Goal: Task Accomplishment & Management: Complete application form

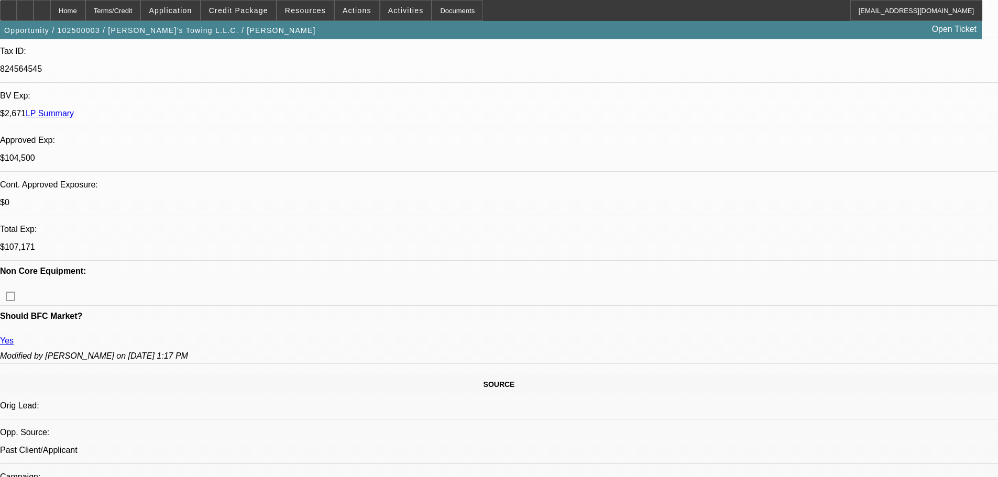
select select "0"
select select "3"
select select "0.2"
select select "17"
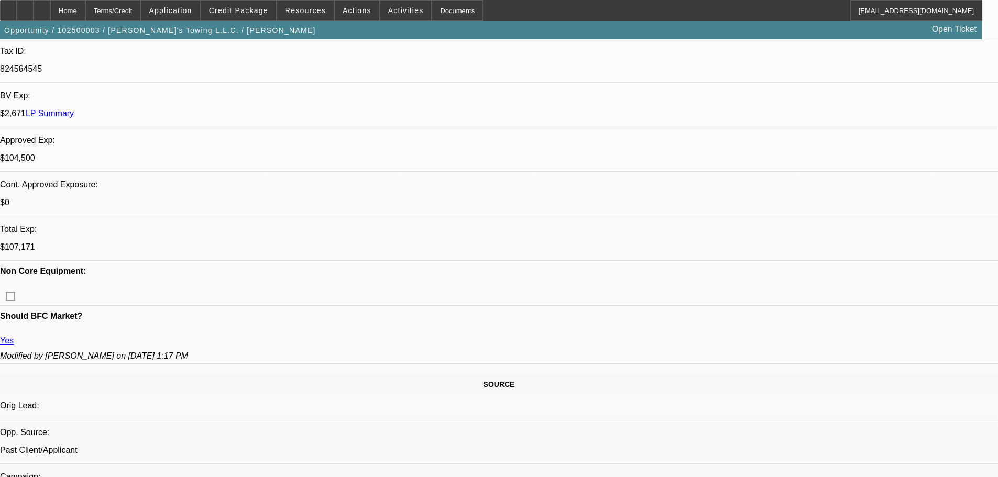
select select "0"
select select "2"
select select "0.2"
select select "17"
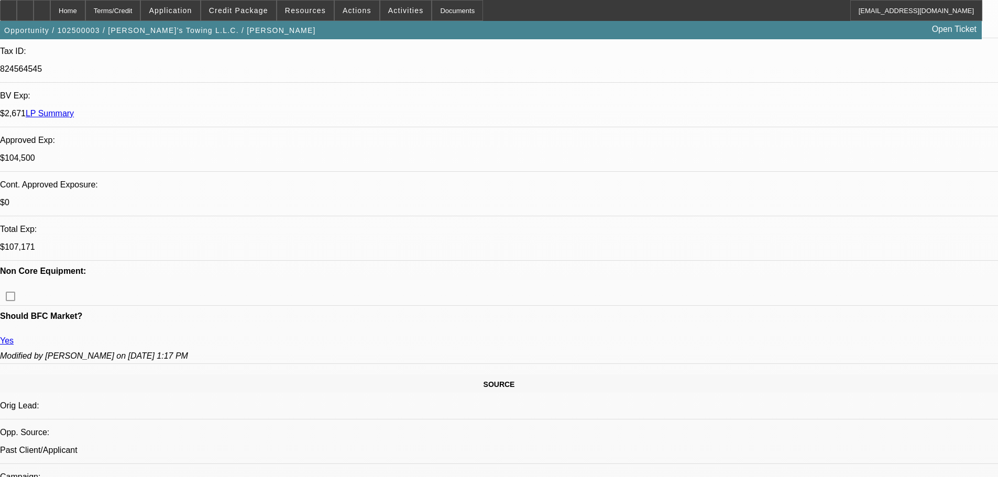
select select "2"
select select "0.2"
select select "17"
select select "0"
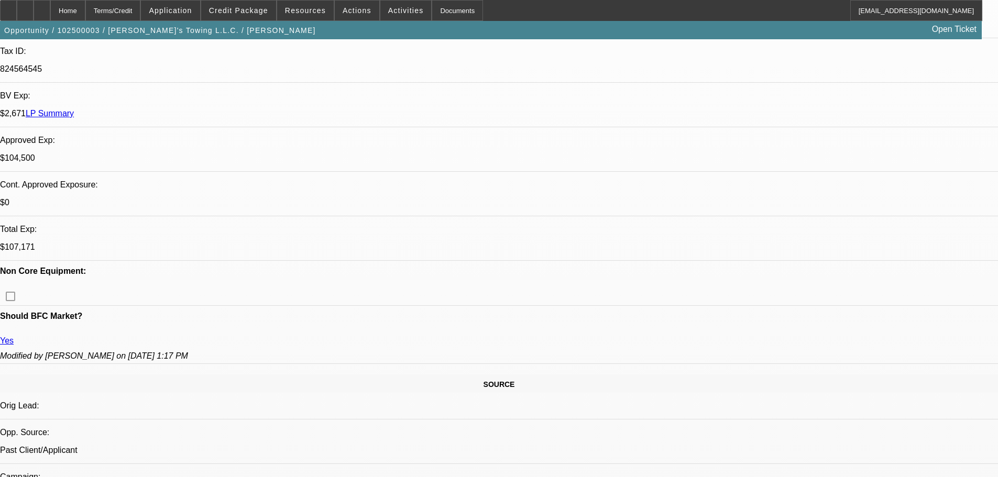
select select "2"
select select "0.2"
select select "17"
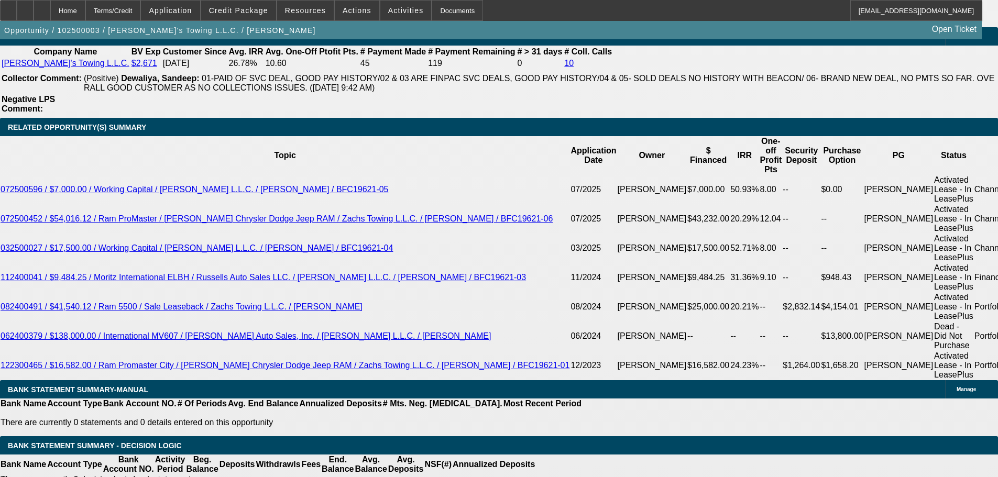
scroll to position [1651, 0]
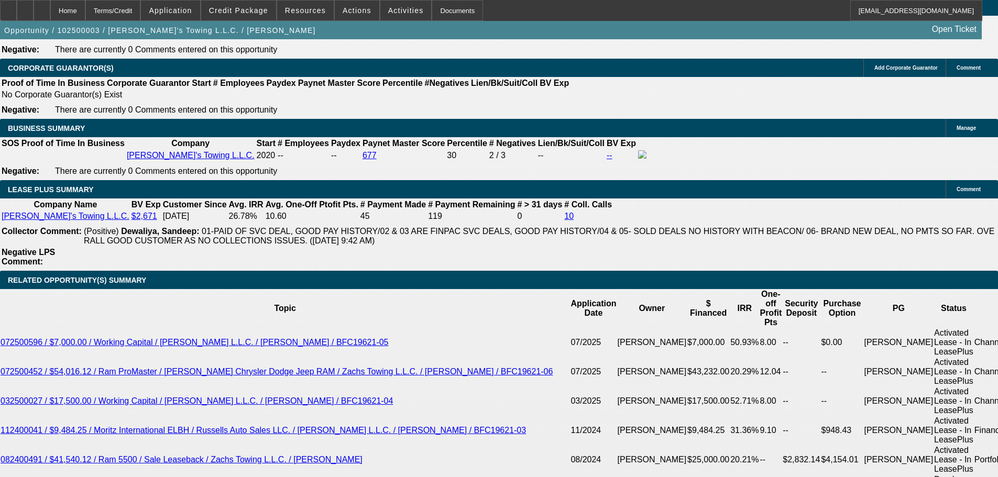
select select "0"
select select "2"
select select "0"
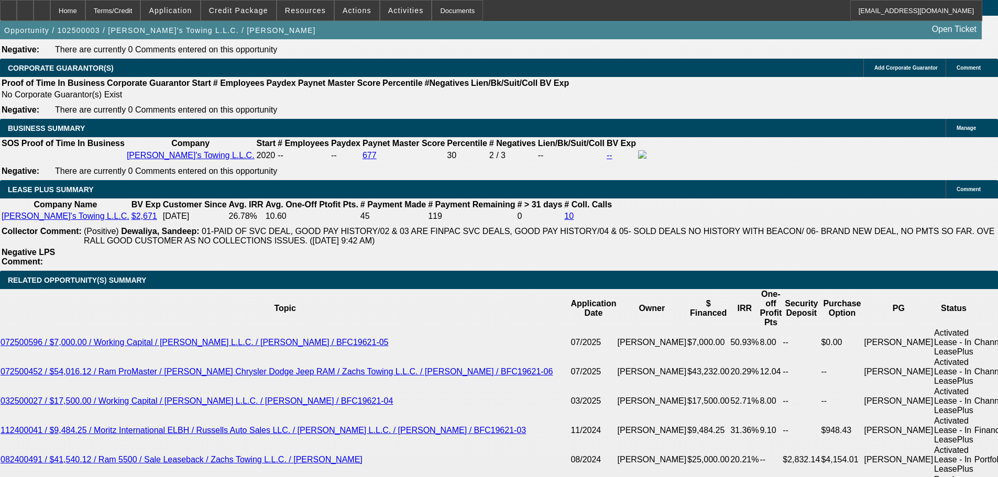
select select "6"
select select "0"
select select "3"
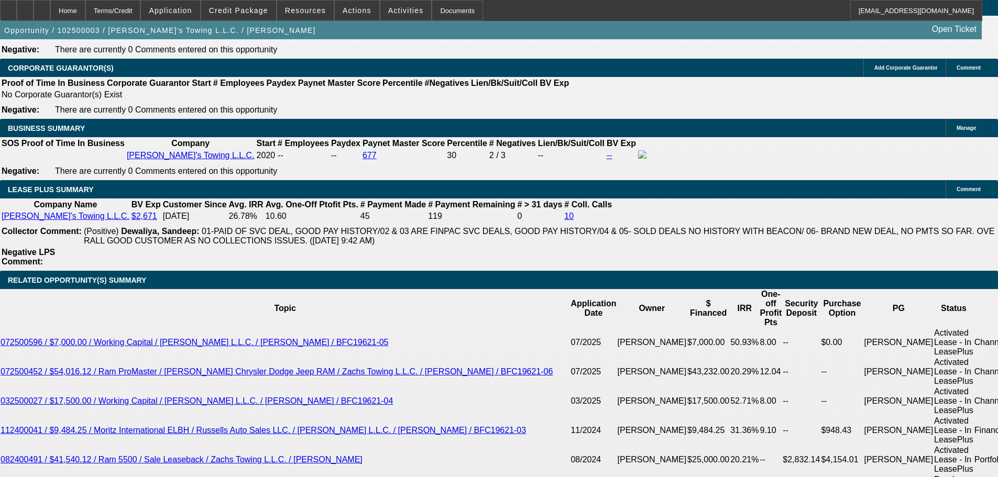
select select "0.2"
select select "17"
select select "0"
select select "2"
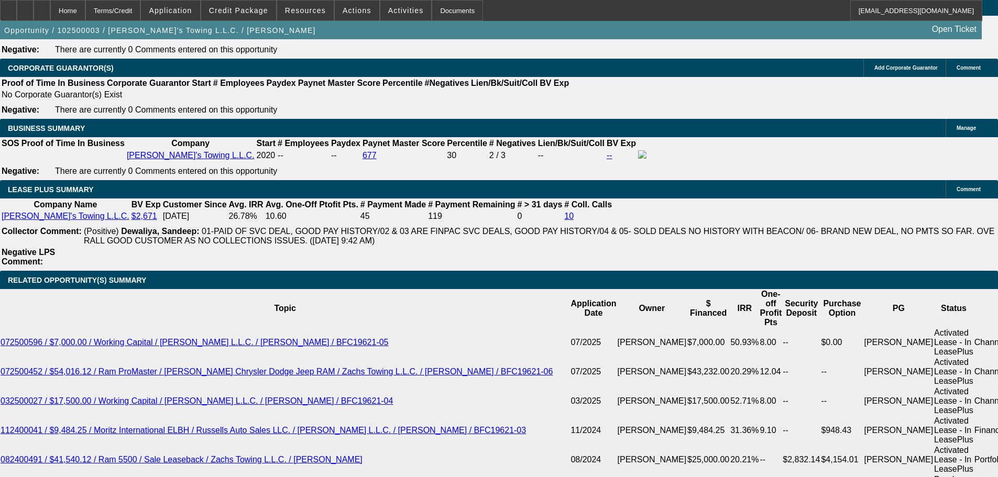
select select "0.2"
select select "17"
select select "2"
select select "0.2"
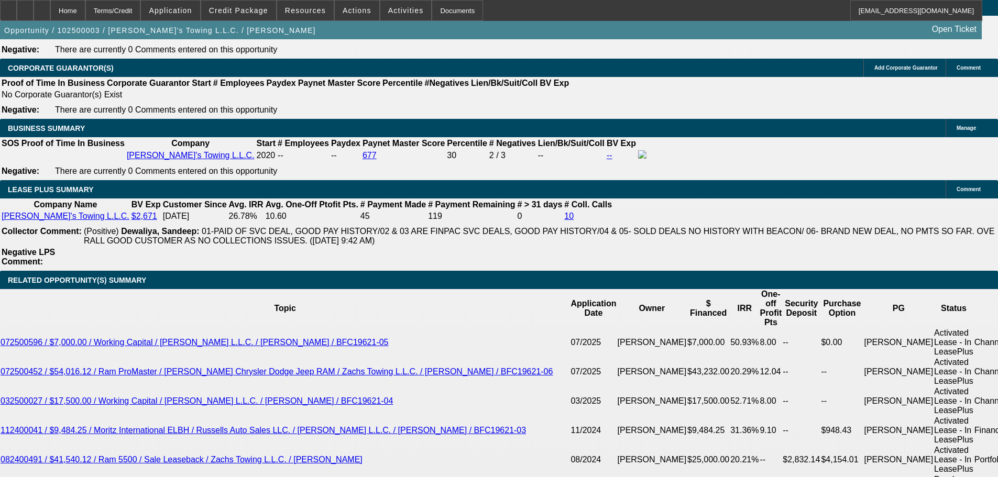
select select "17"
select select "0"
select select "2"
select select "0.2"
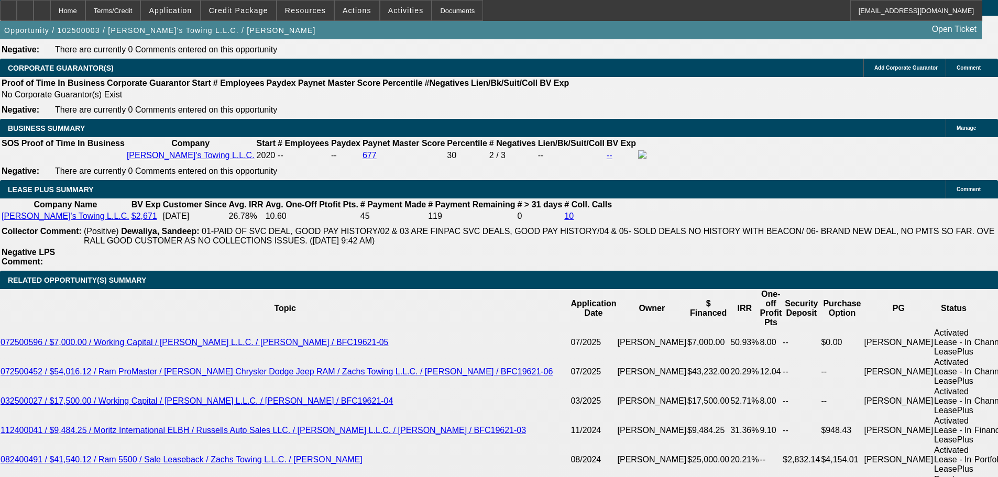
select select "17"
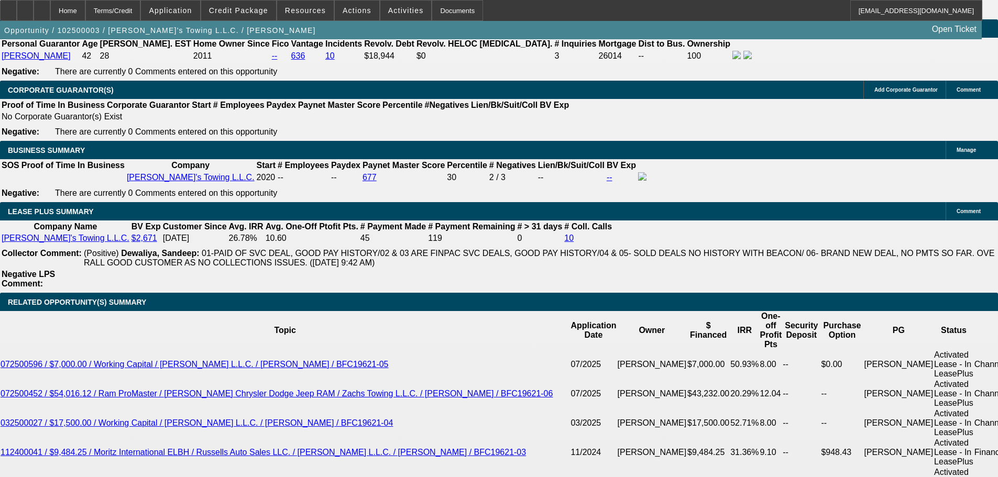
scroll to position [1756, 0]
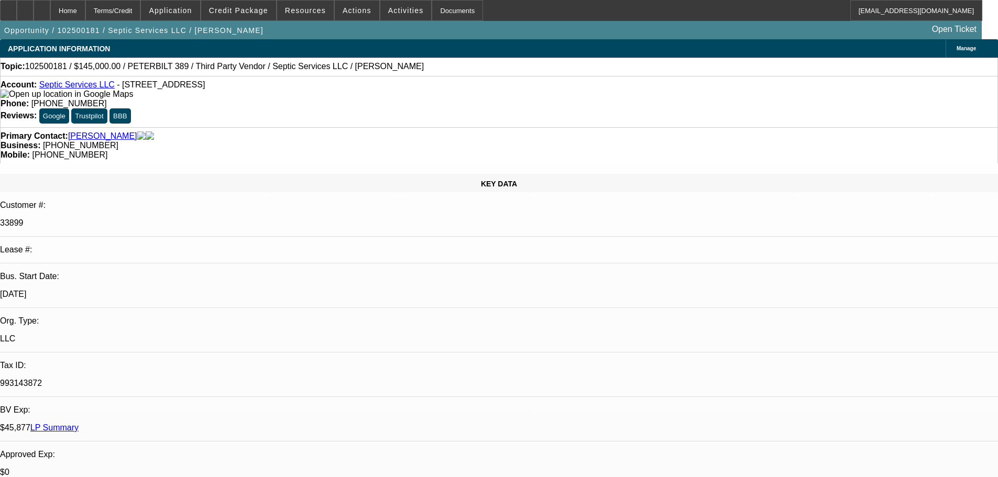
select select "0"
select select "2"
select select "0"
select select "6"
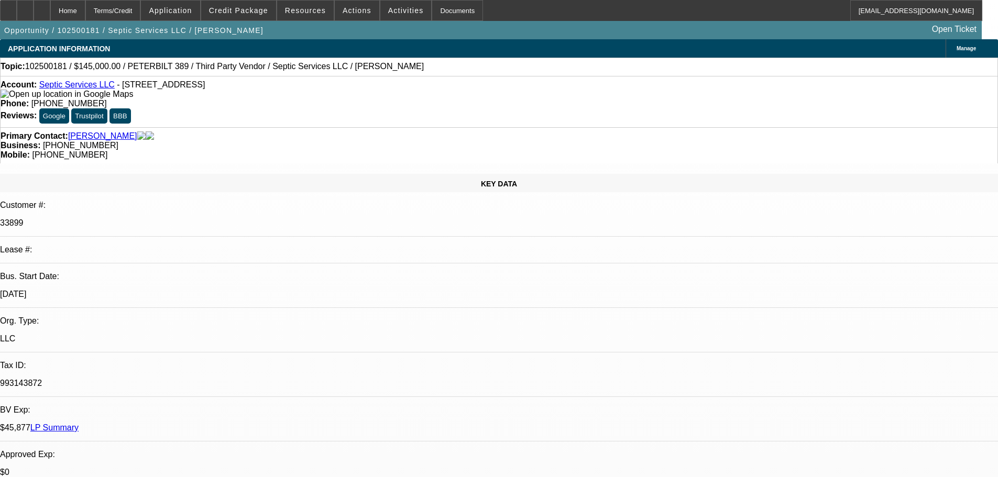
select select "0"
select select "2"
select select "0"
select select "6"
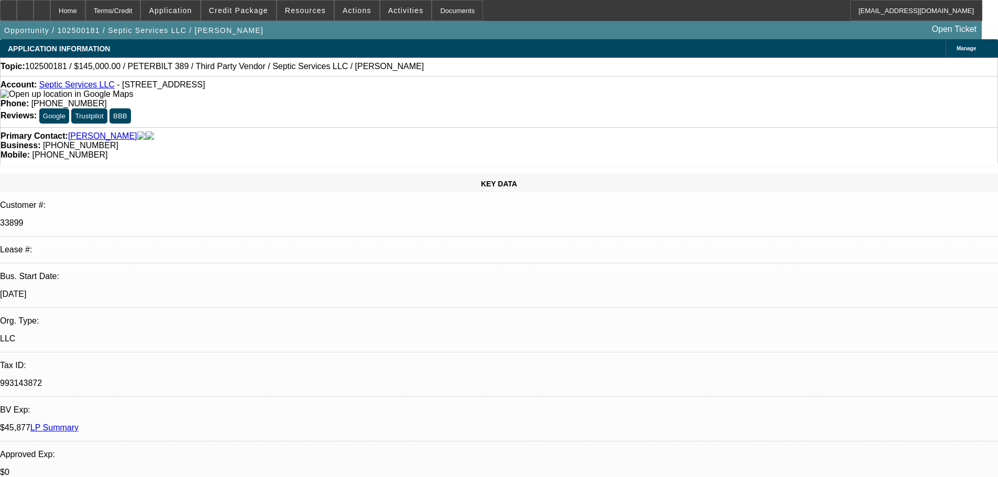
select select "0"
select select "2"
select select "0"
select select "6"
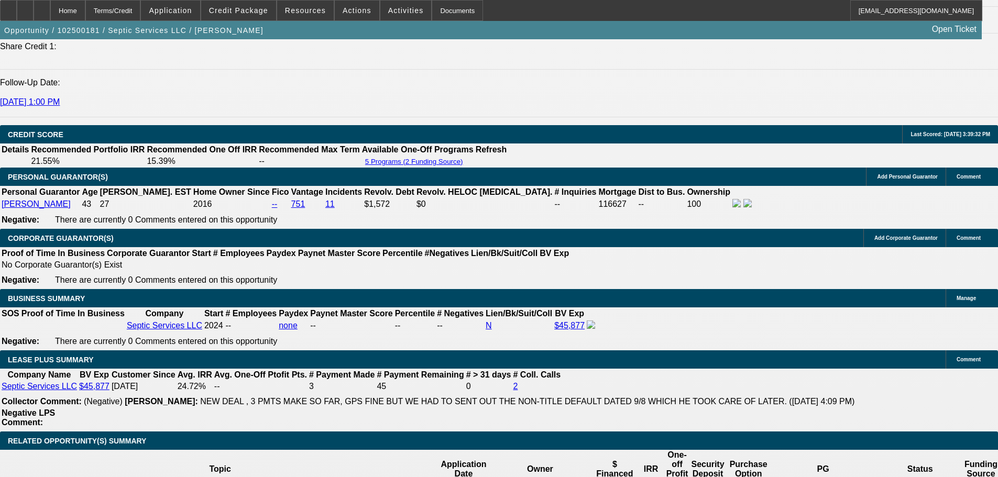
scroll to position [1781, 0]
